Goal: Communication & Community: Participate in discussion

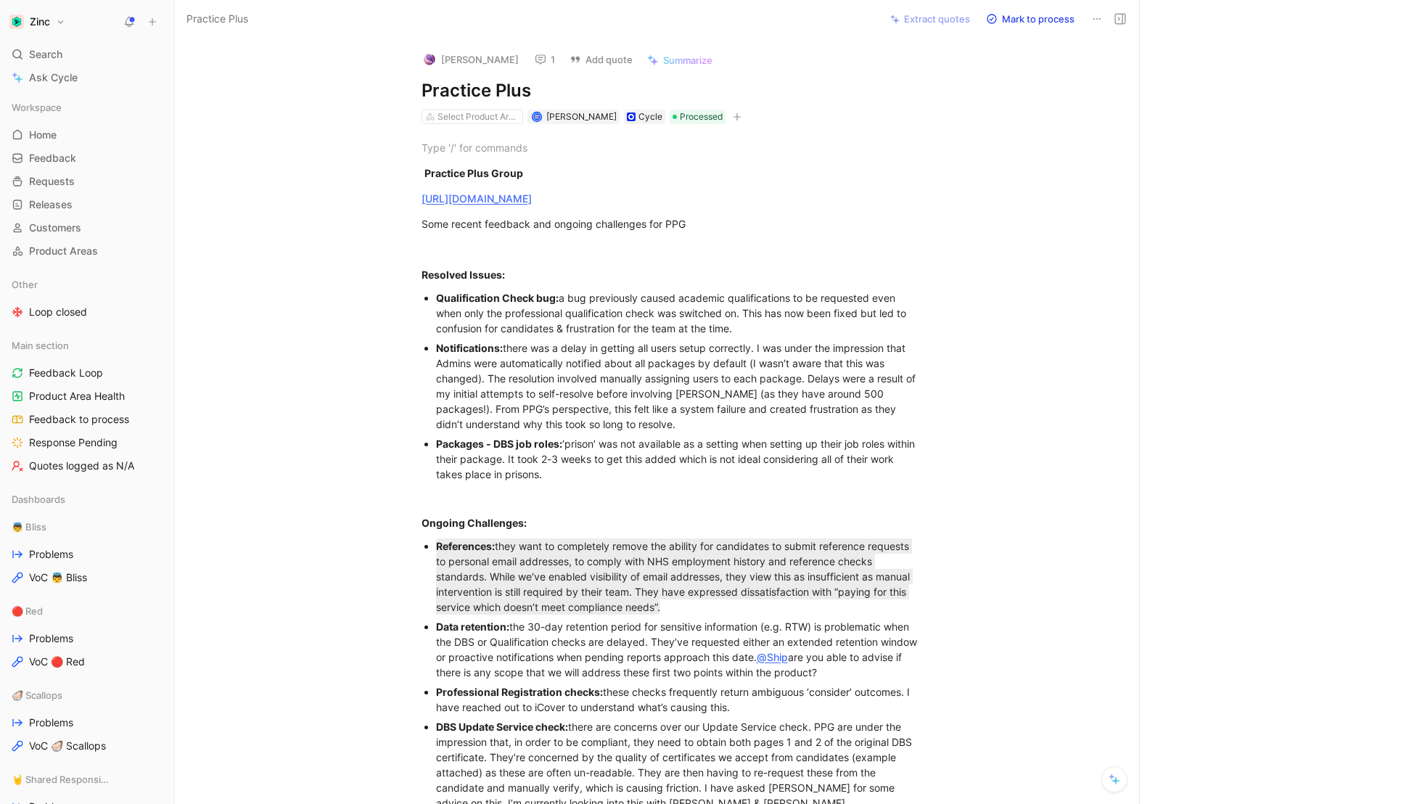
scroll to position [11, 0]
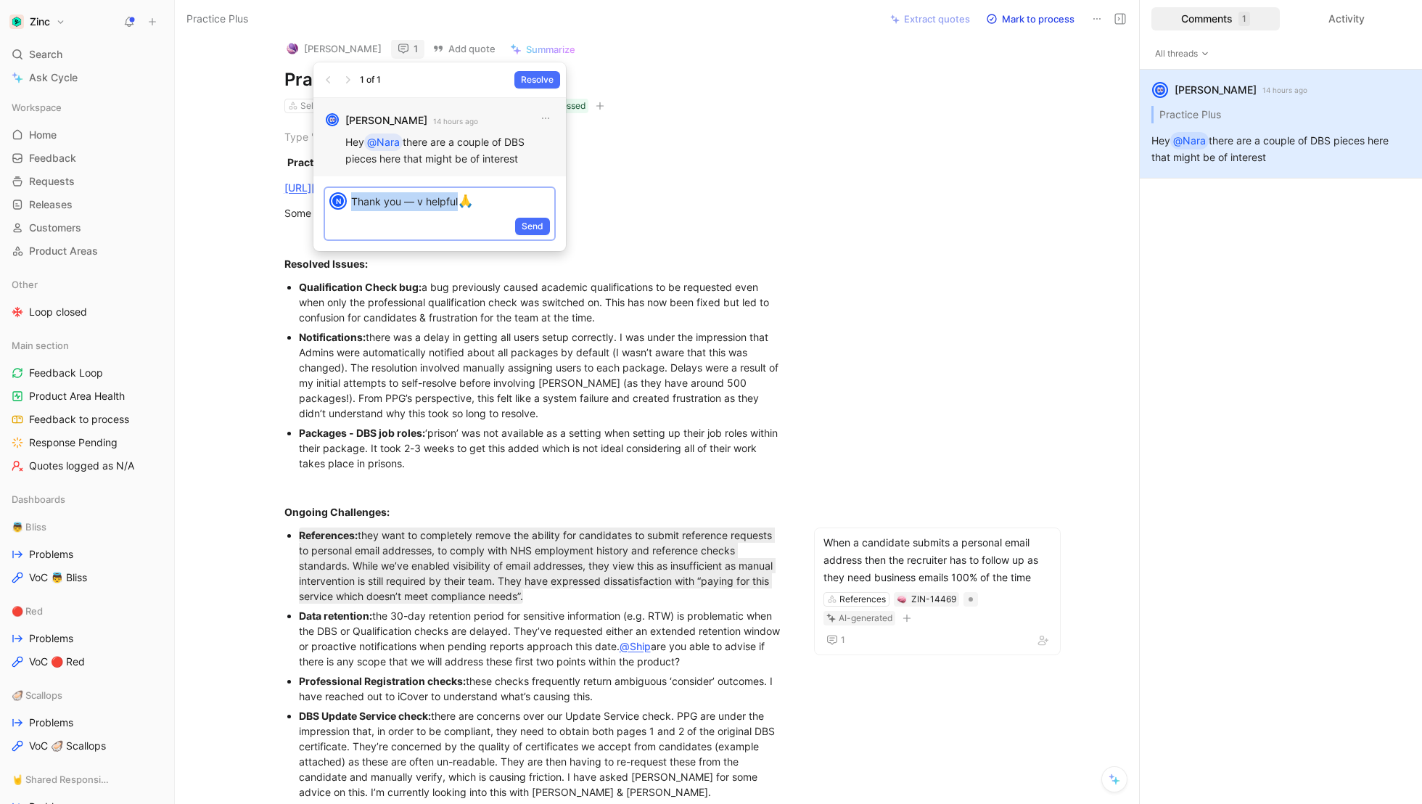
drag, startPoint x: 483, startPoint y: 198, endPoint x: 351, endPoint y: 197, distance: 132.1
click at [351, 197] on p "Thank you — v helpful 🙏" at bounding box center [450, 201] width 199 height 19
click at [532, 222] on body "Zinc Search ⌘ K Ask Cycle Workspace Home G then H Feedback G then F Requests G …" at bounding box center [711, 402] width 1422 height 804
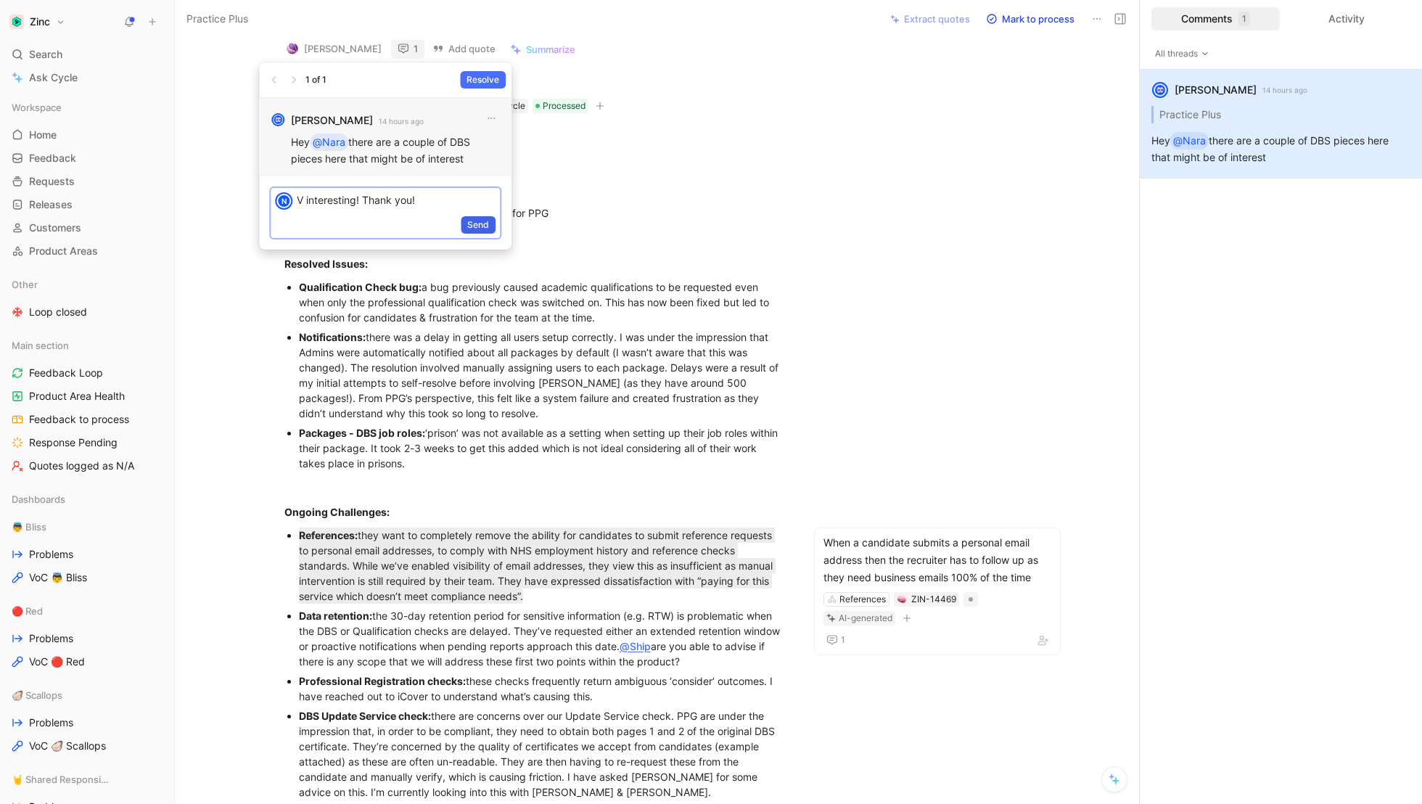
click at [487, 229] on span "Send" at bounding box center [478, 225] width 22 height 15
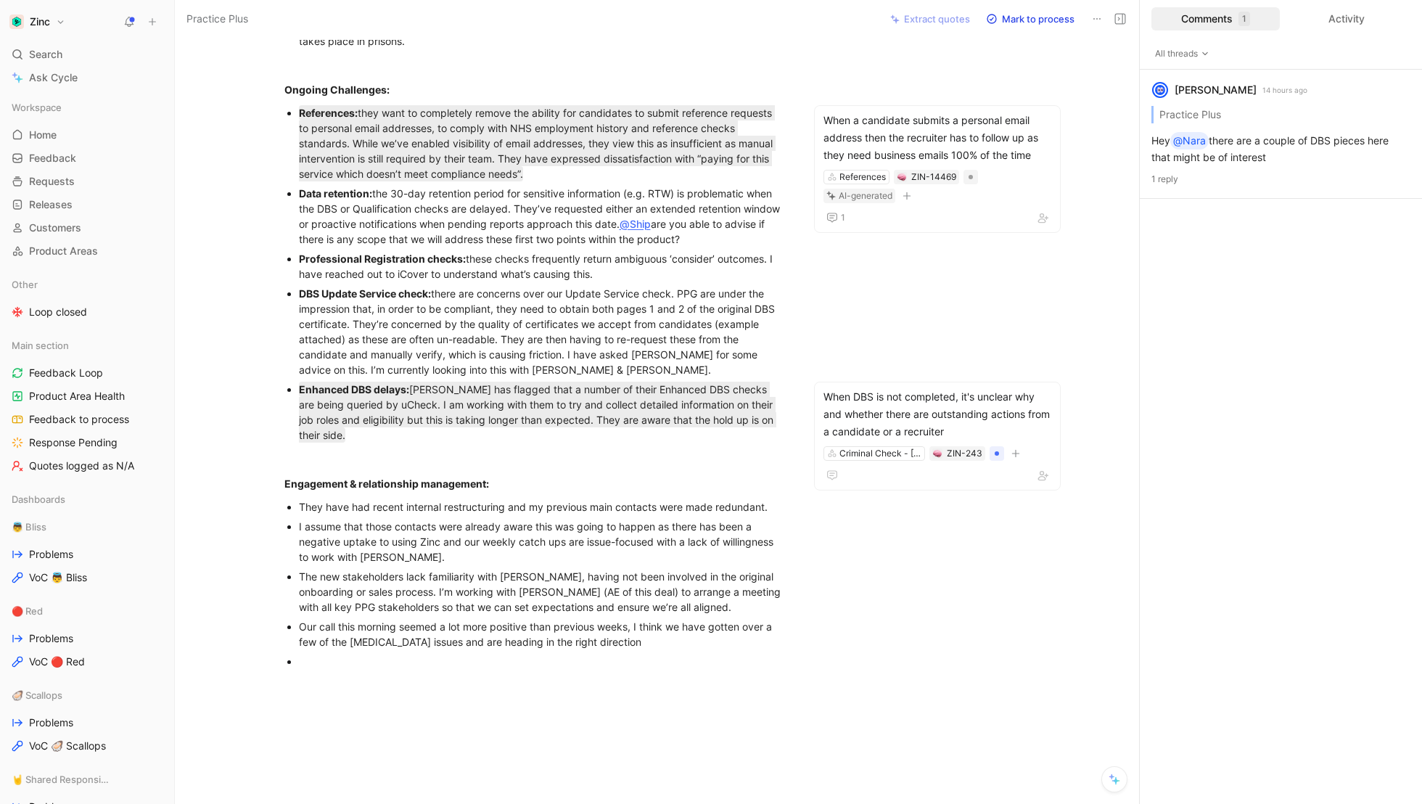
scroll to position [431, 0]
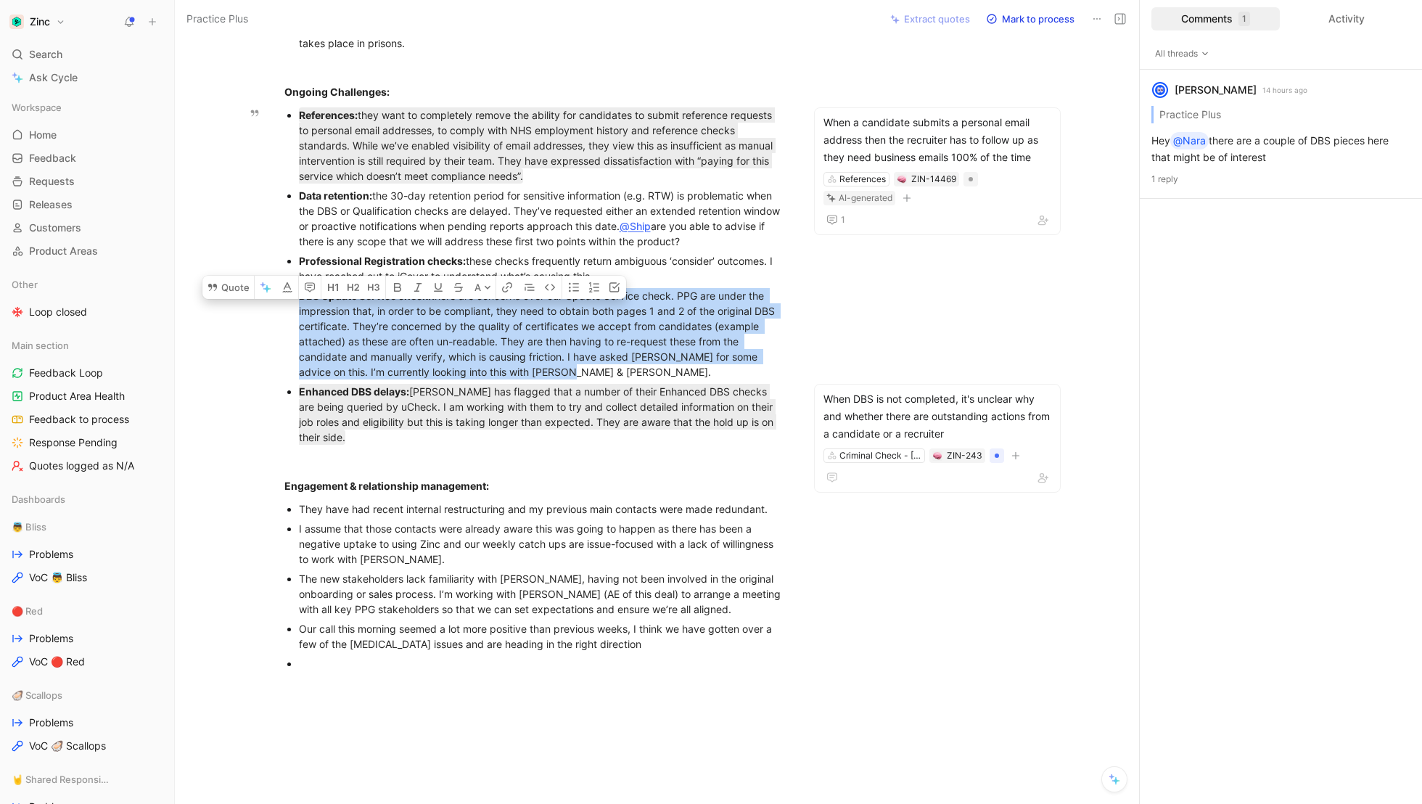
drag, startPoint x: 573, startPoint y: 370, endPoint x: 259, endPoint y: 302, distance: 321.5
click at [259, 302] on ul "References: they want to completely remove the ability for candidates to submit…" at bounding box center [535, 276] width 557 height 342
click at [308, 282] on icon "button" at bounding box center [310, 288] width 12 height 12
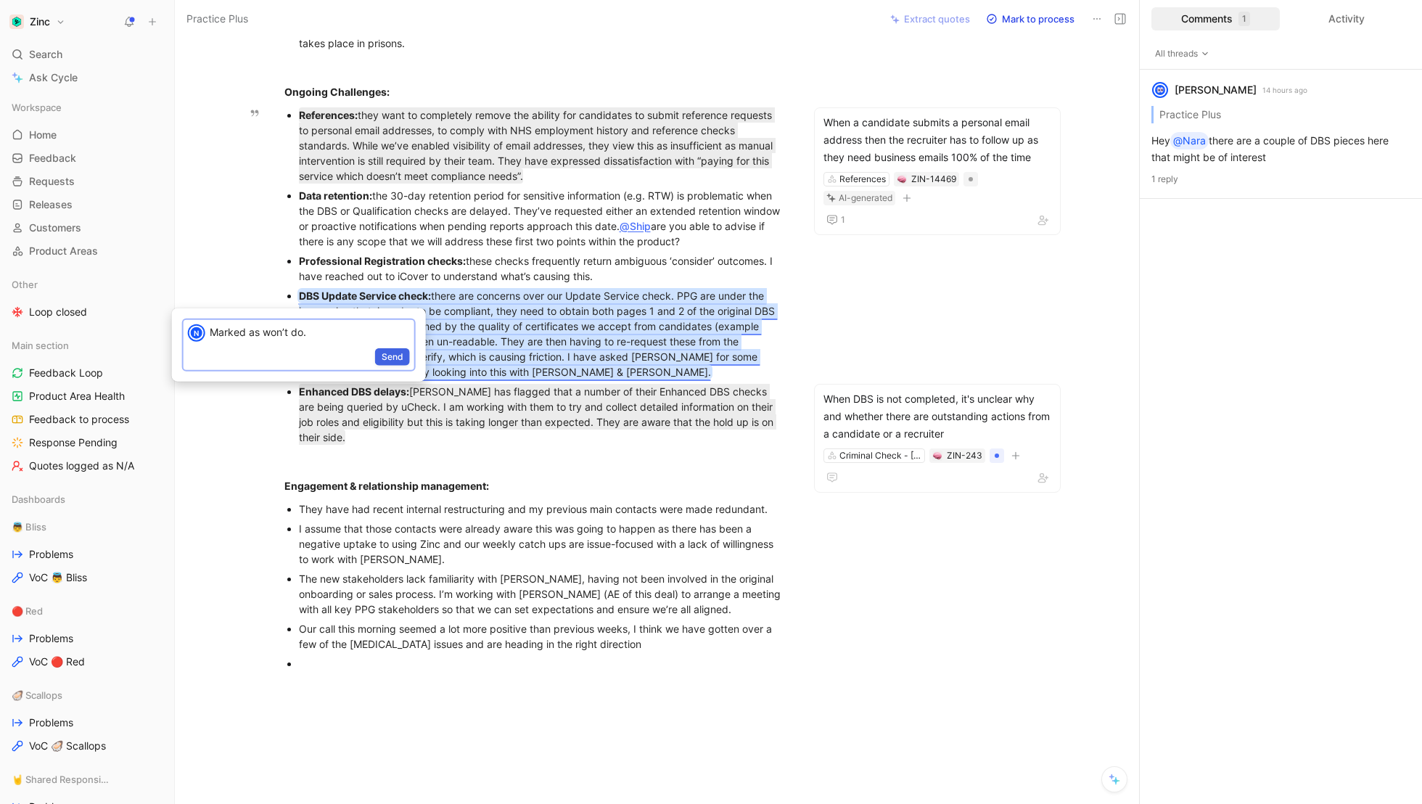
click at [389, 352] on span "Send" at bounding box center [393, 357] width 22 height 15
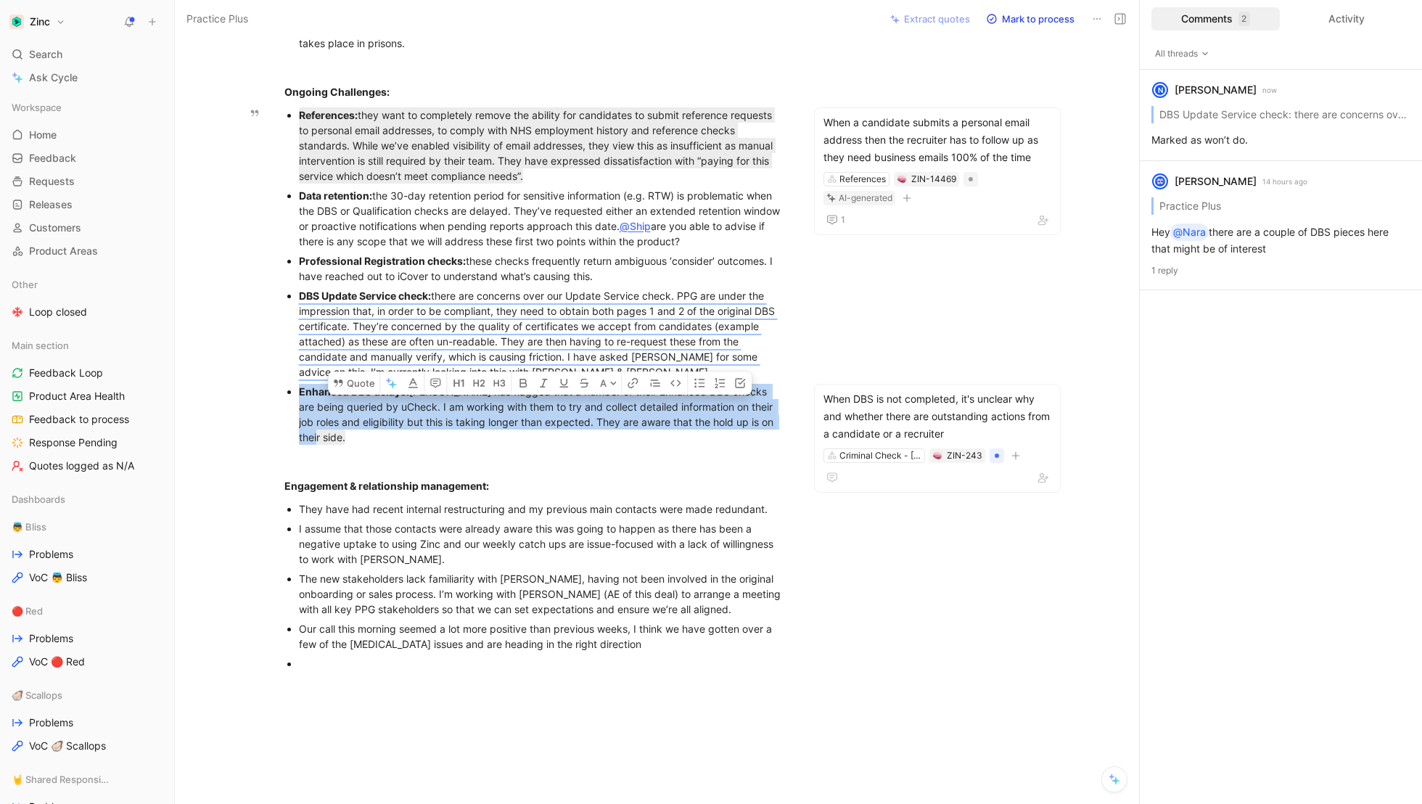
drag, startPoint x: 780, startPoint y: 418, endPoint x: 275, endPoint y: 398, distance: 505.4
click at [275, 398] on ul "References: they want to completely remove the ability for candidates to submit…" at bounding box center [535, 276] width 557 height 342
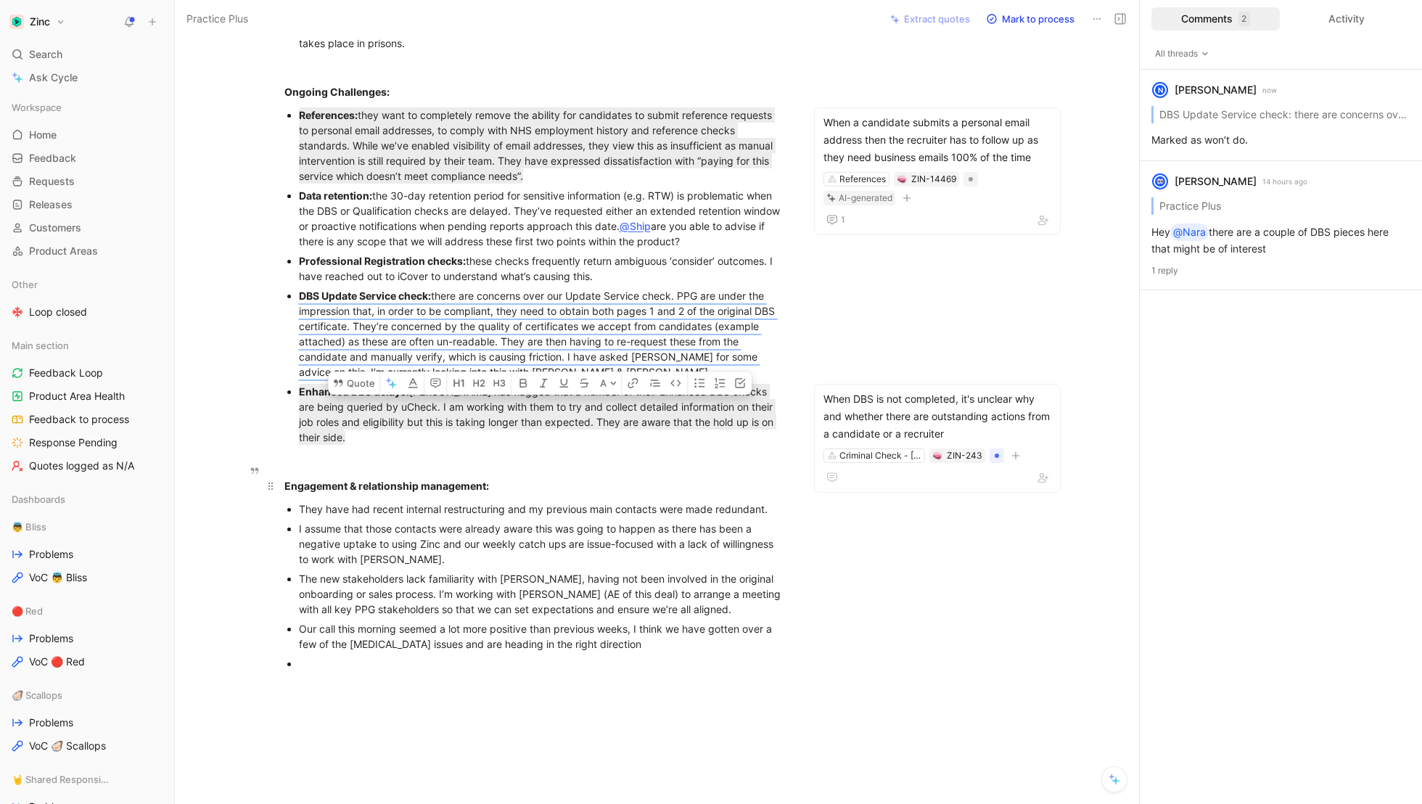
click at [443, 480] on strong "Engagement & relationship management:" at bounding box center [386, 486] width 205 height 12
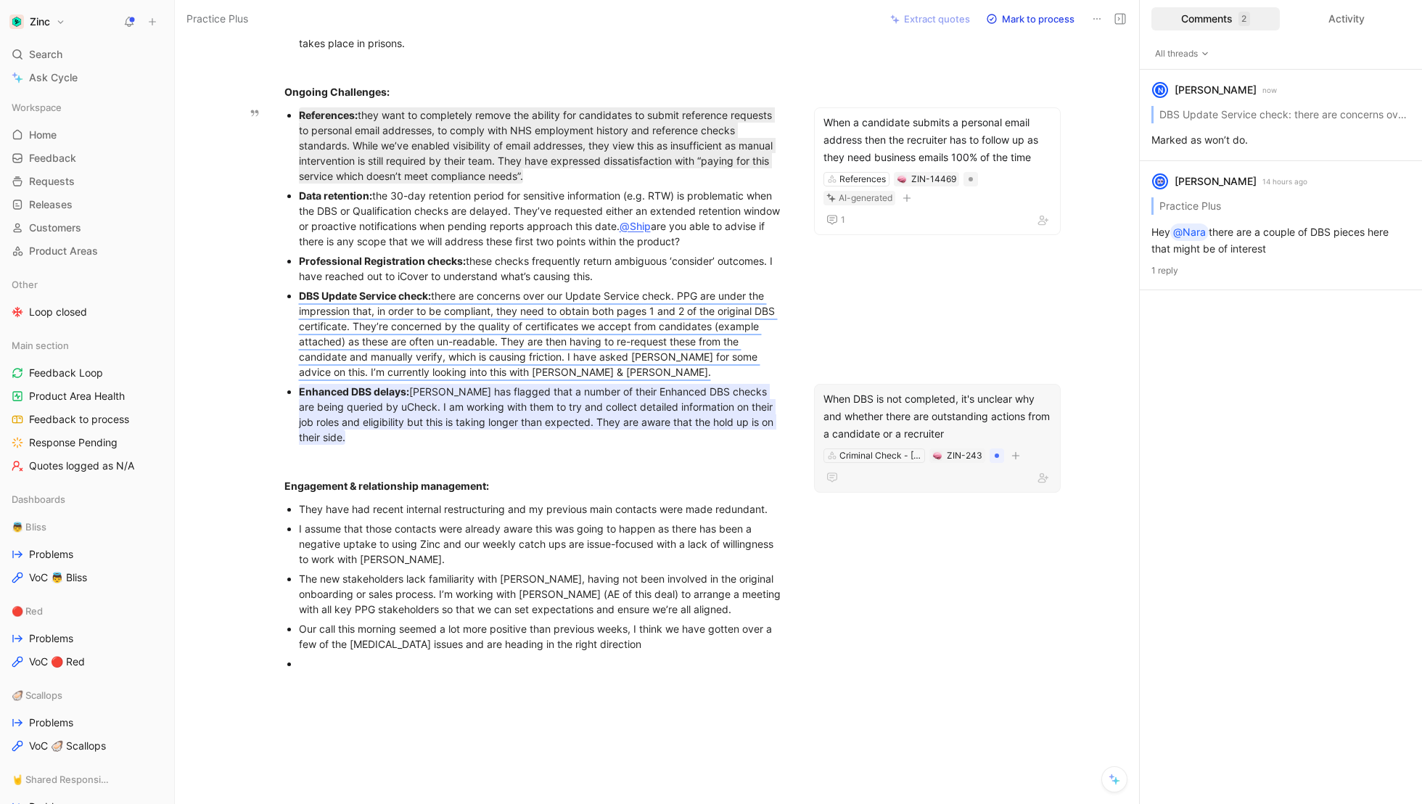
click at [927, 420] on div "When DBS is not completed, it's unclear why and whether there are outstanding a…" at bounding box center [937, 416] width 228 height 52
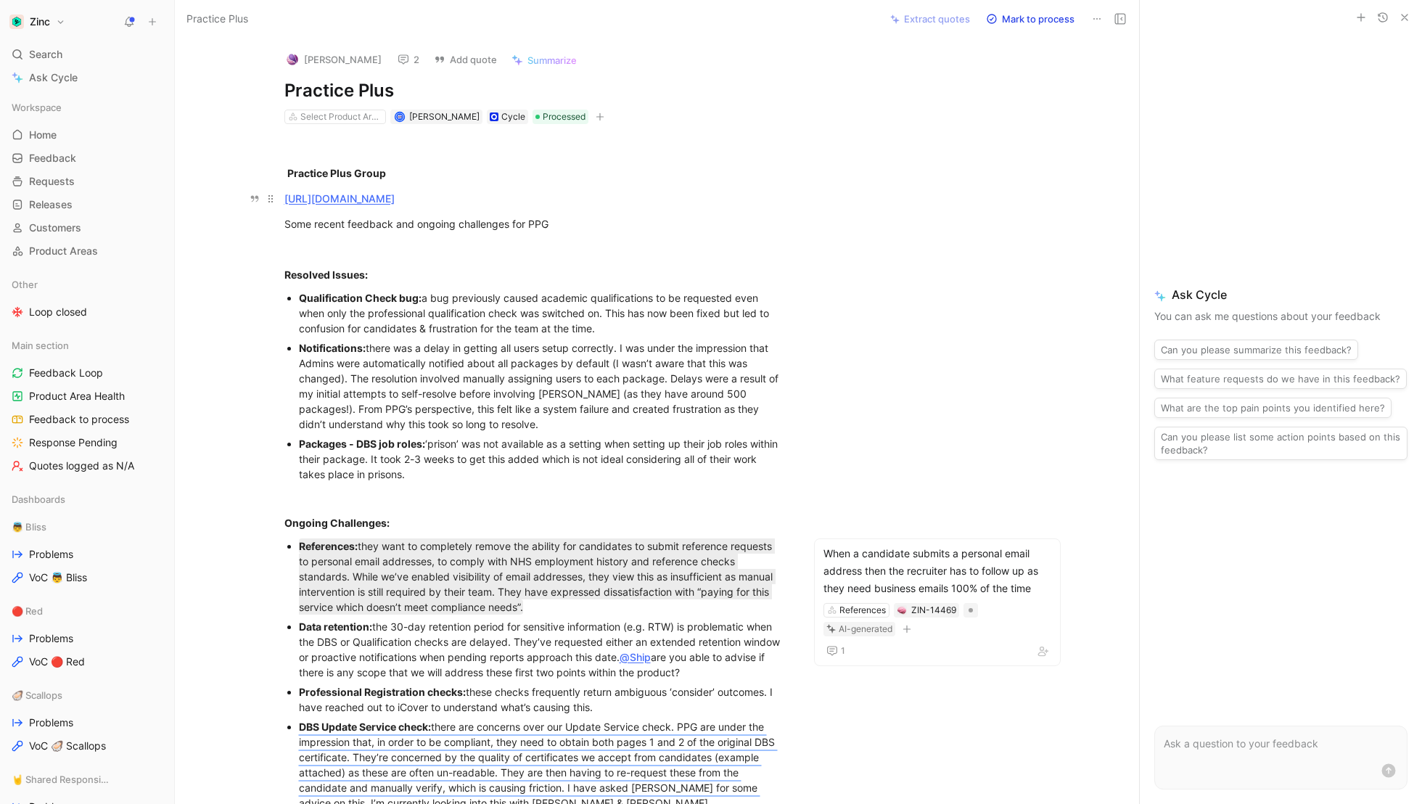
click at [392, 194] on link "[URL][DOMAIN_NAME]" at bounding box center [339, 198] width 110 height 12
